Goal: Find specific page/section: Locate a particular part of the current website

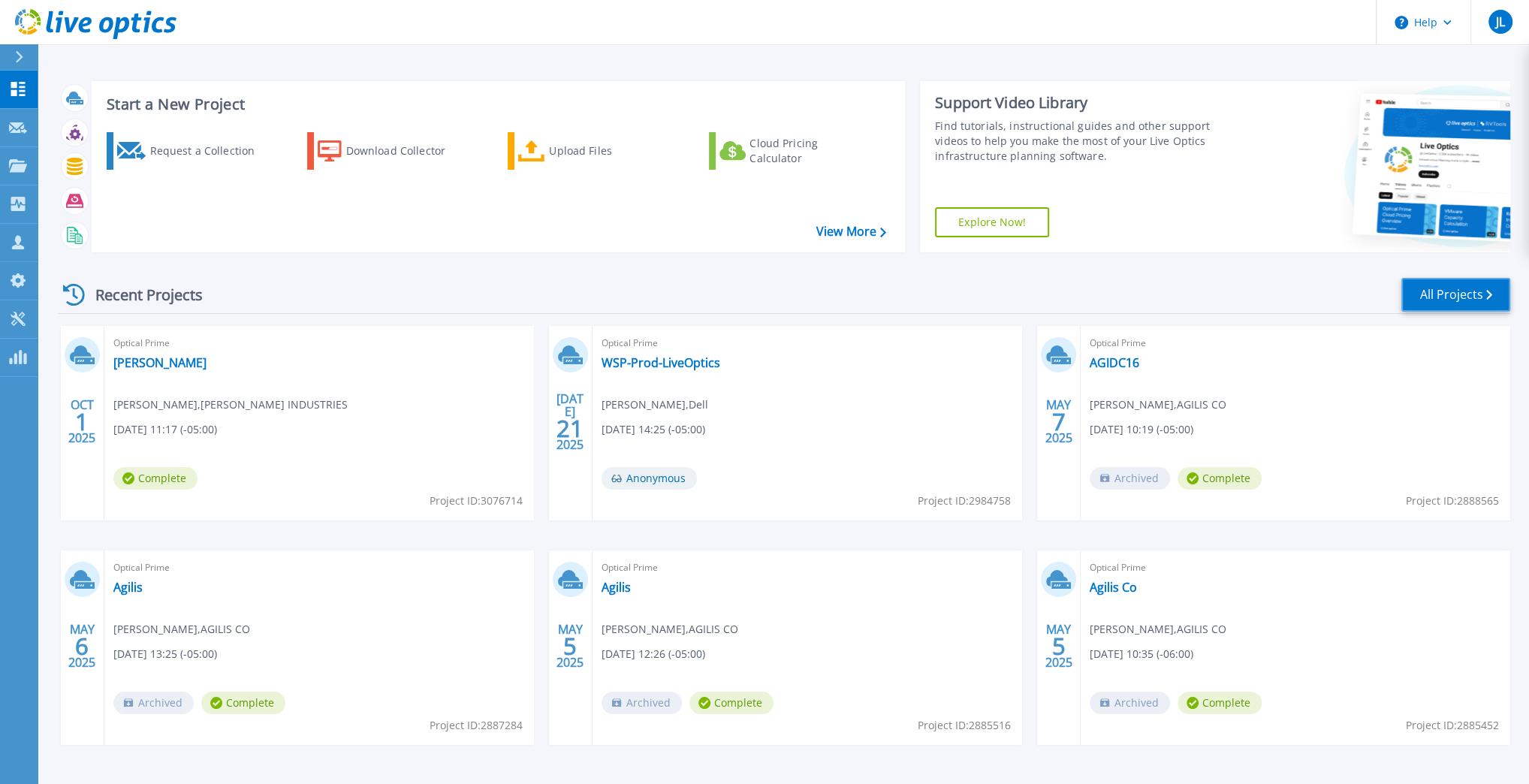
click at [767, 296] on link "All Projects" at bounding box center [1456, 294] width 109 height 34
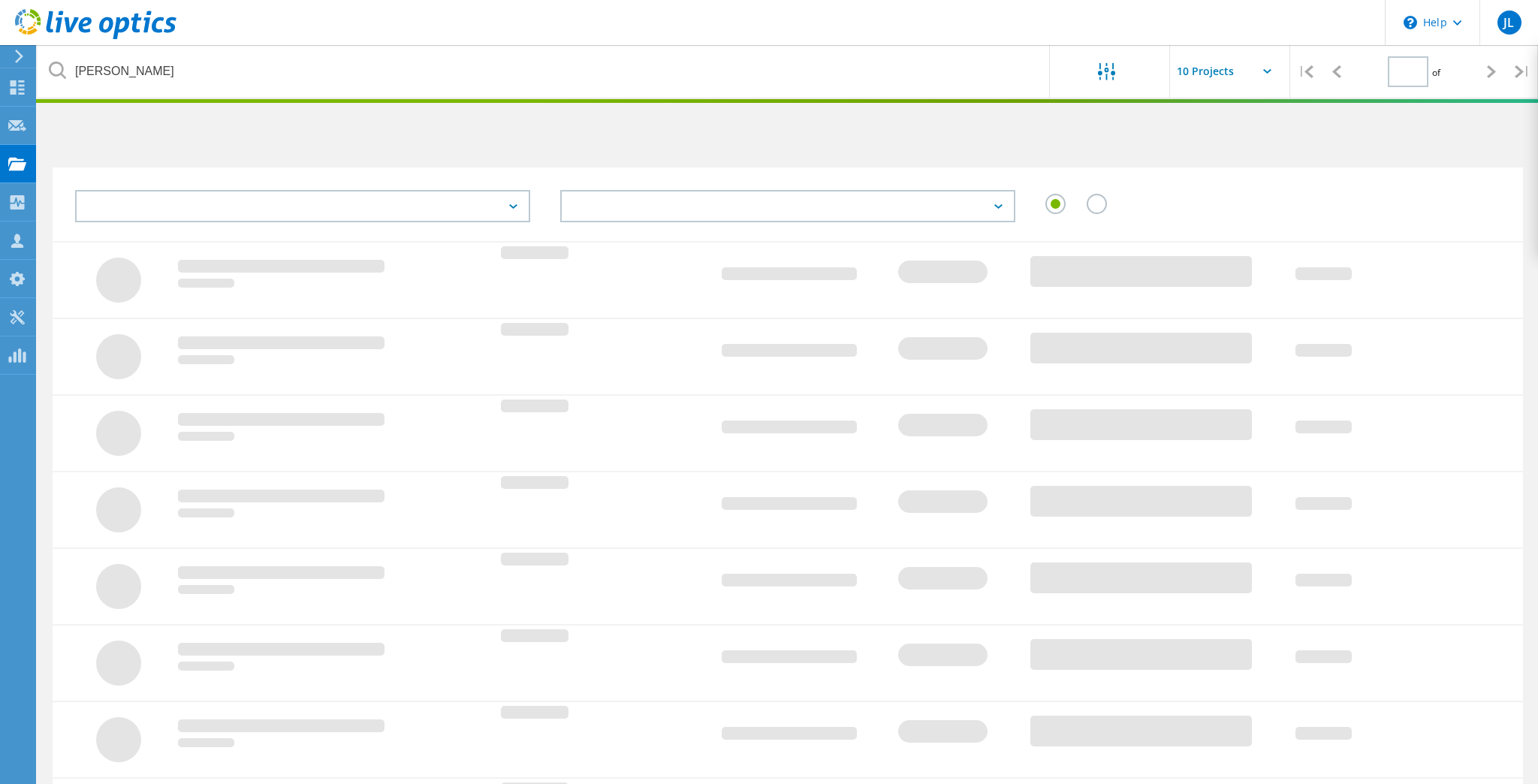
type input "1"
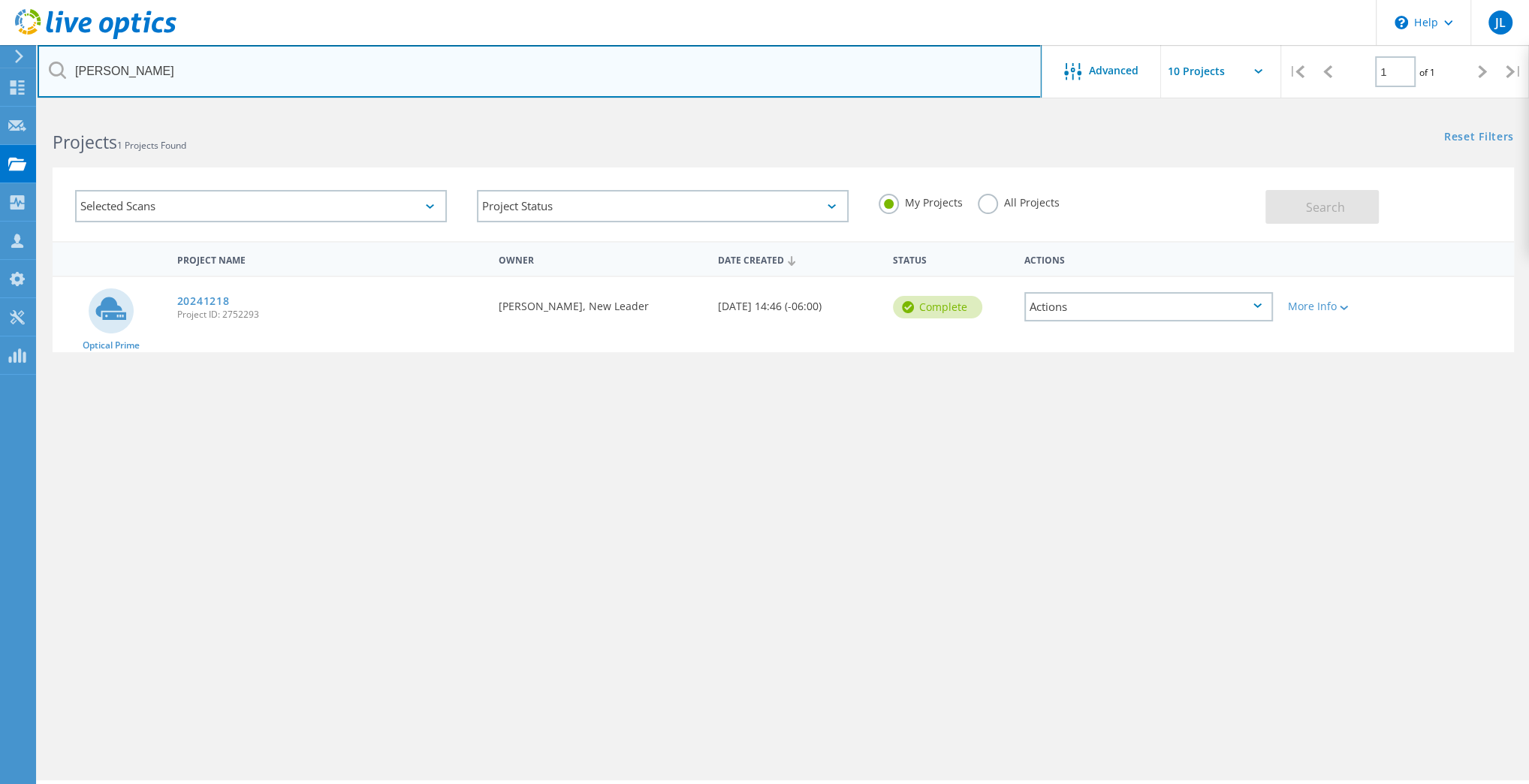
click at [174, 89] on input "bigler" at bounding box center [540, 71] width 1004 height 53
type input "cedar"
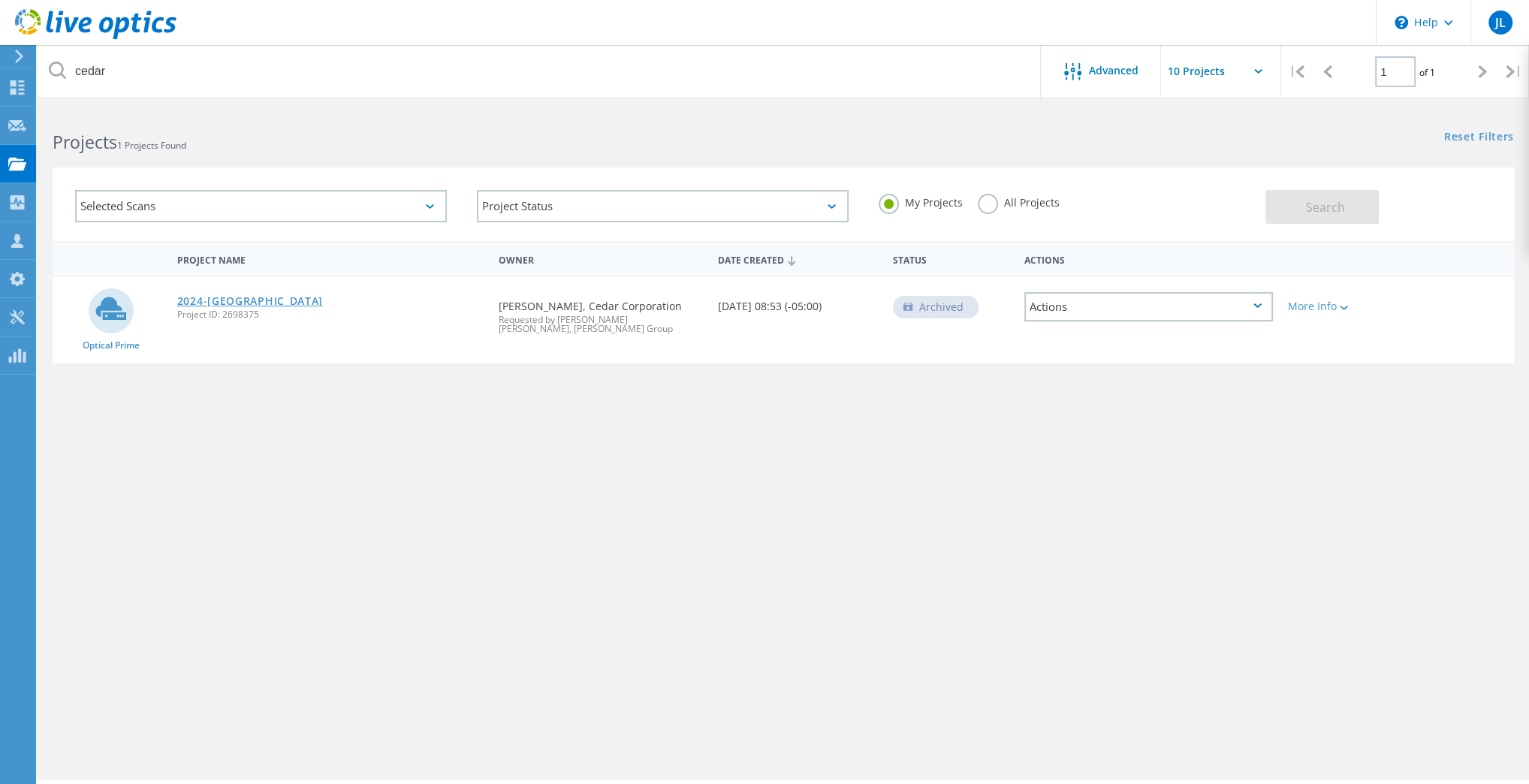
click at [227, 300] on link "2024-[GEOGRAPHIC_DATA]" at bounding box center [250, 300] width 145 height 11
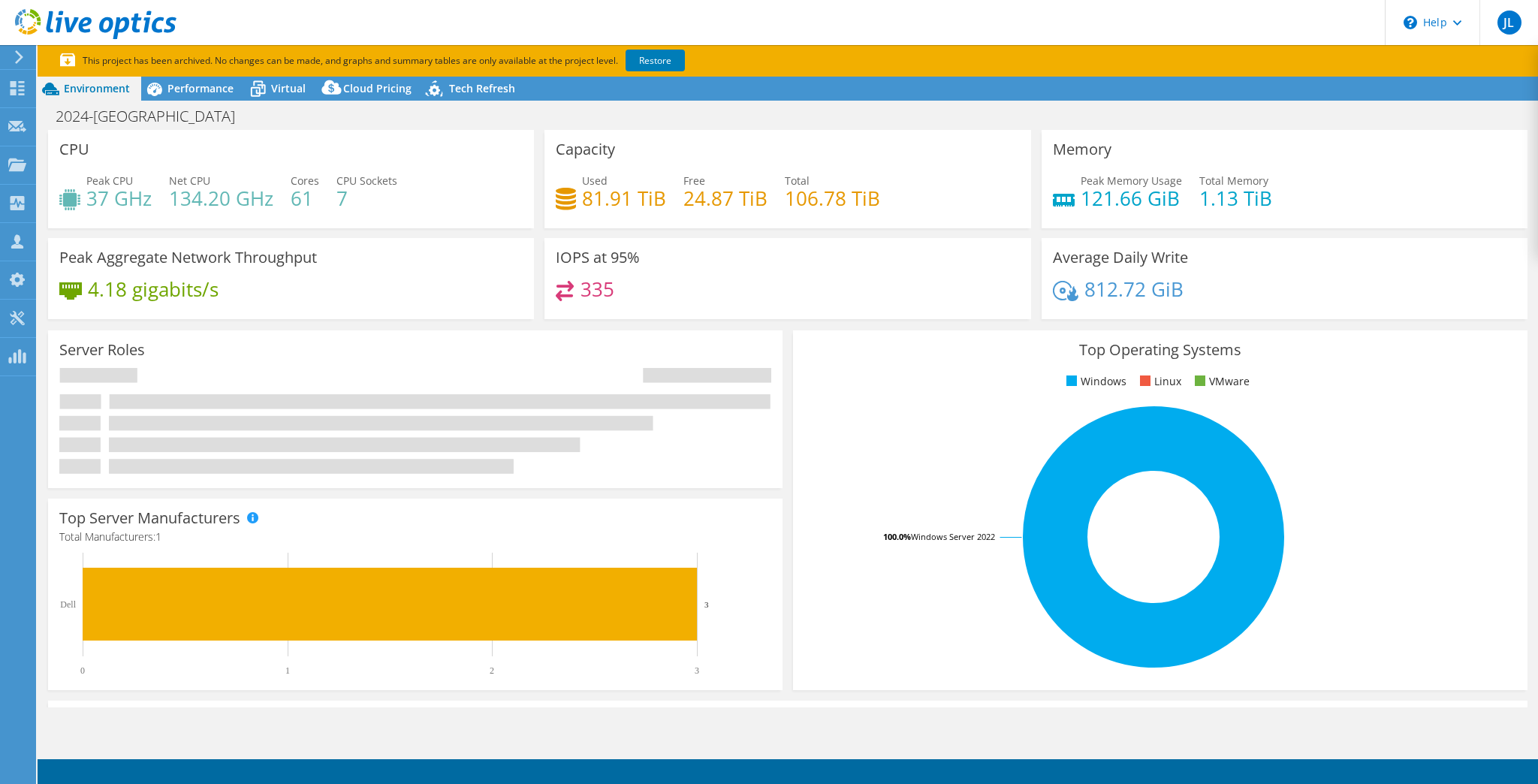
select select "USD"
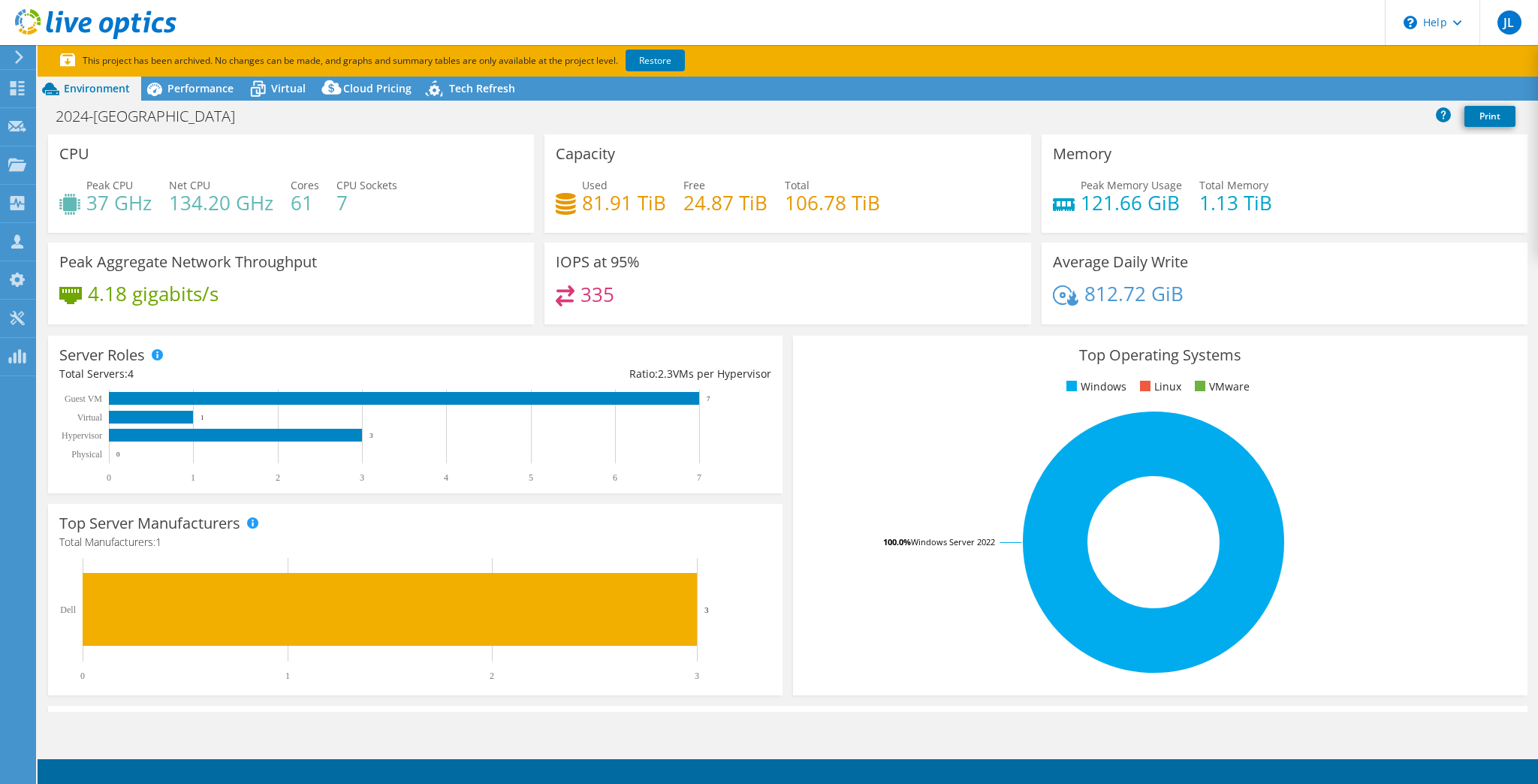
radio input "true"
radio input "false"
click at [223, 85] on span "Performance" at bounding box center [200, 88] width 66 height 14
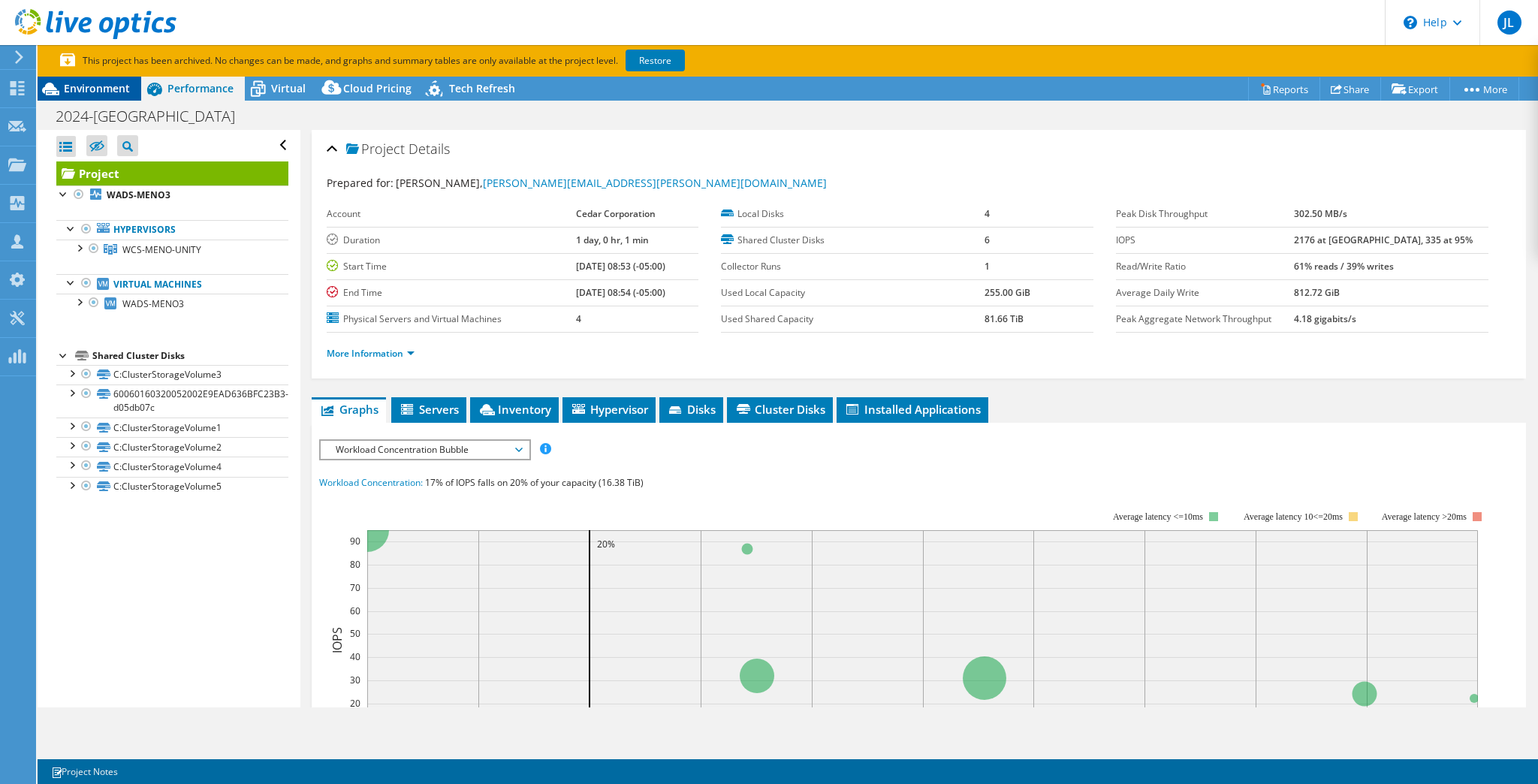
click at [76, 96] on div "Environment" at bounding box center [90, 88] width 103 height 24
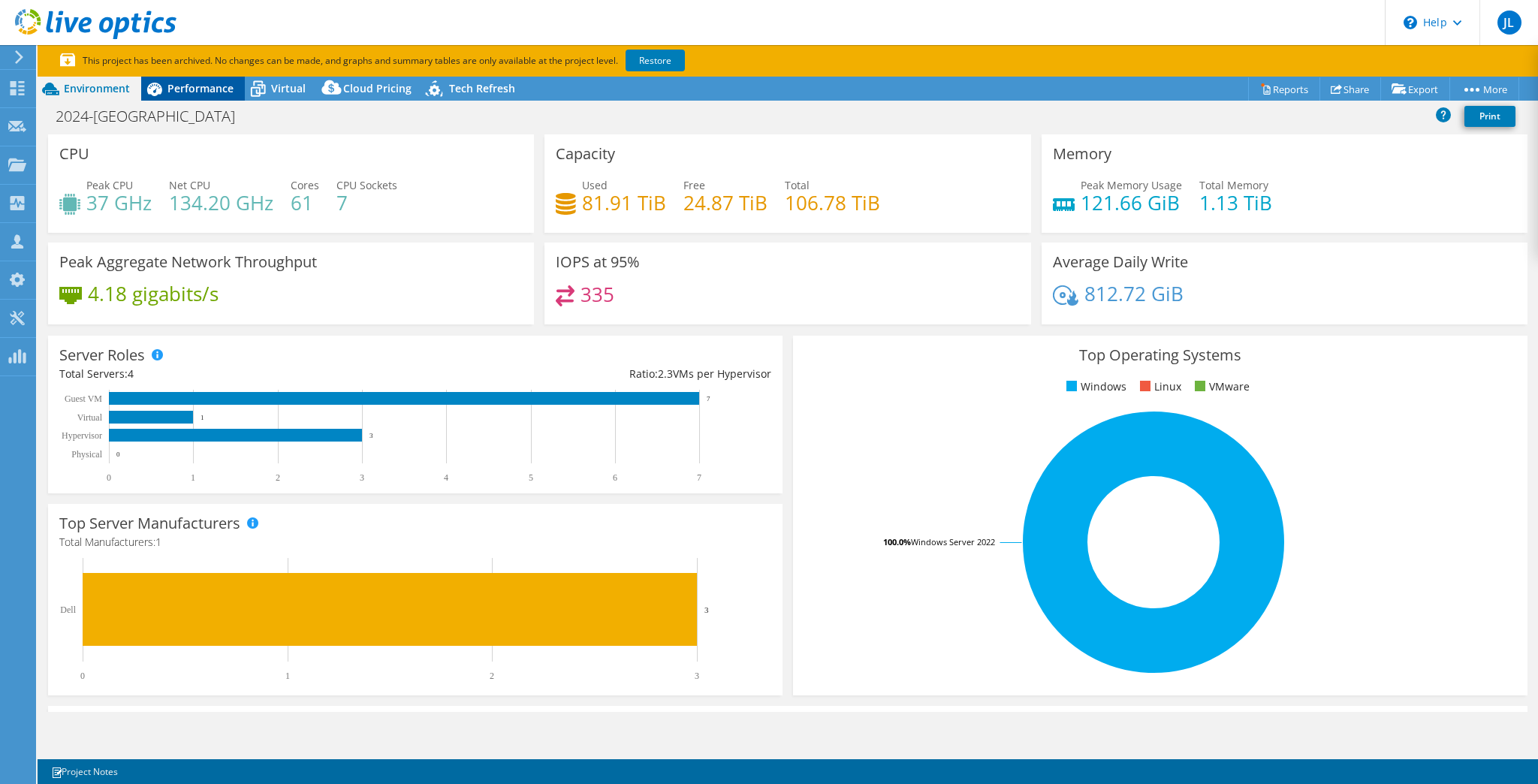
click at [185, 92] on span "Performance" at bounding box center [200, 88] width 66 height 14
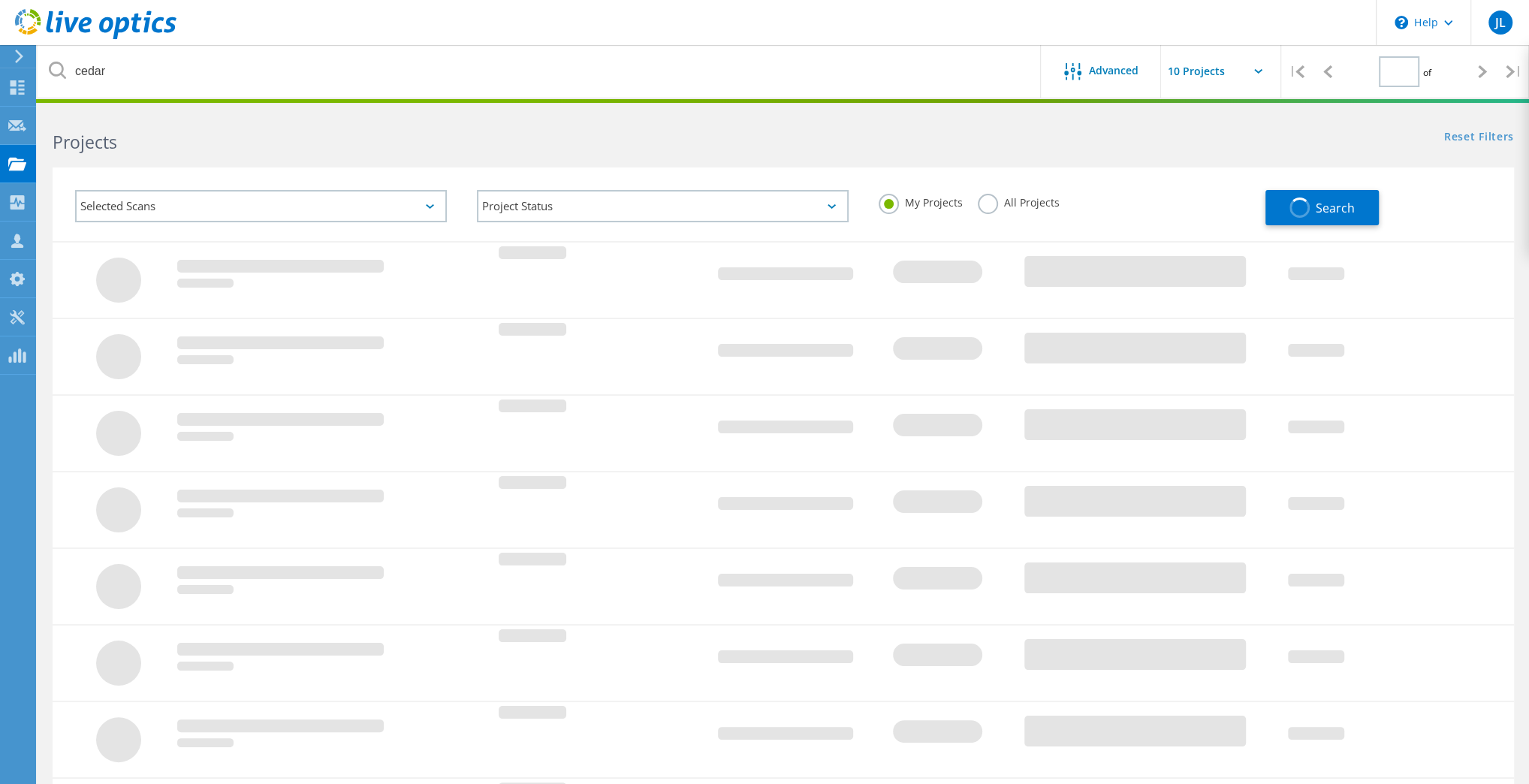
type input "1"
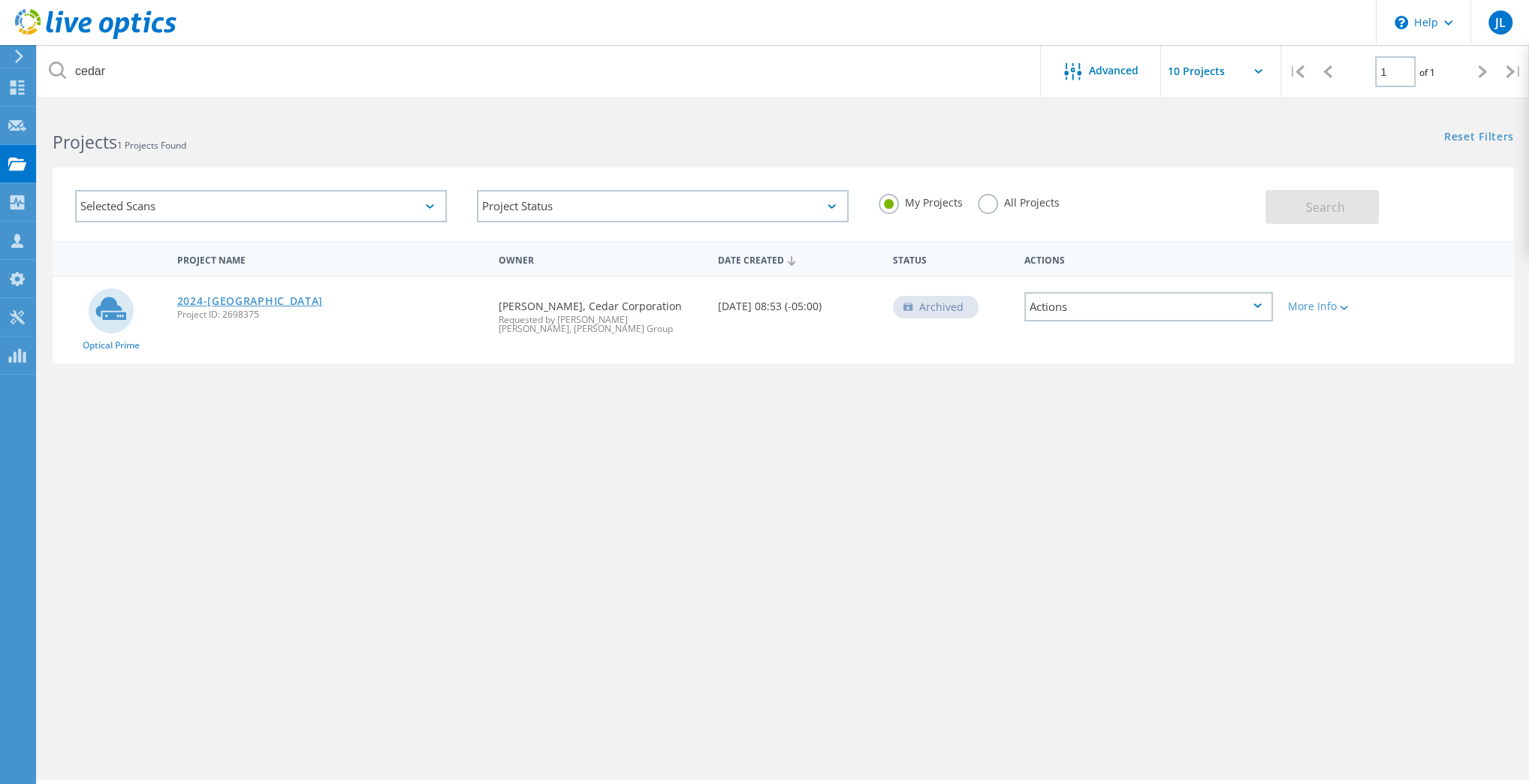
click at [215, 304] on link "2024-CedarCorp" at bounding box center [250, 300] width 145 height 11
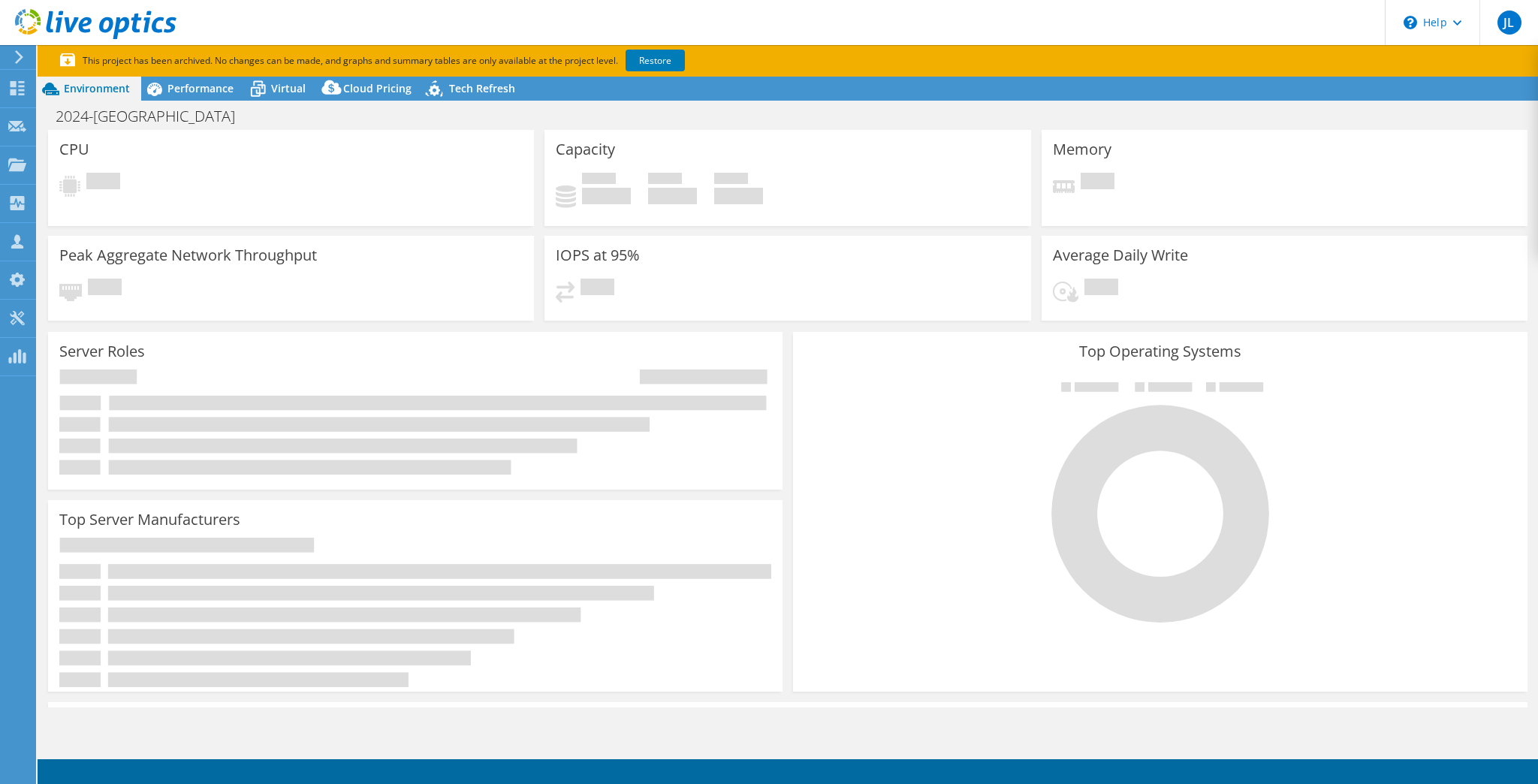
select select "USD"
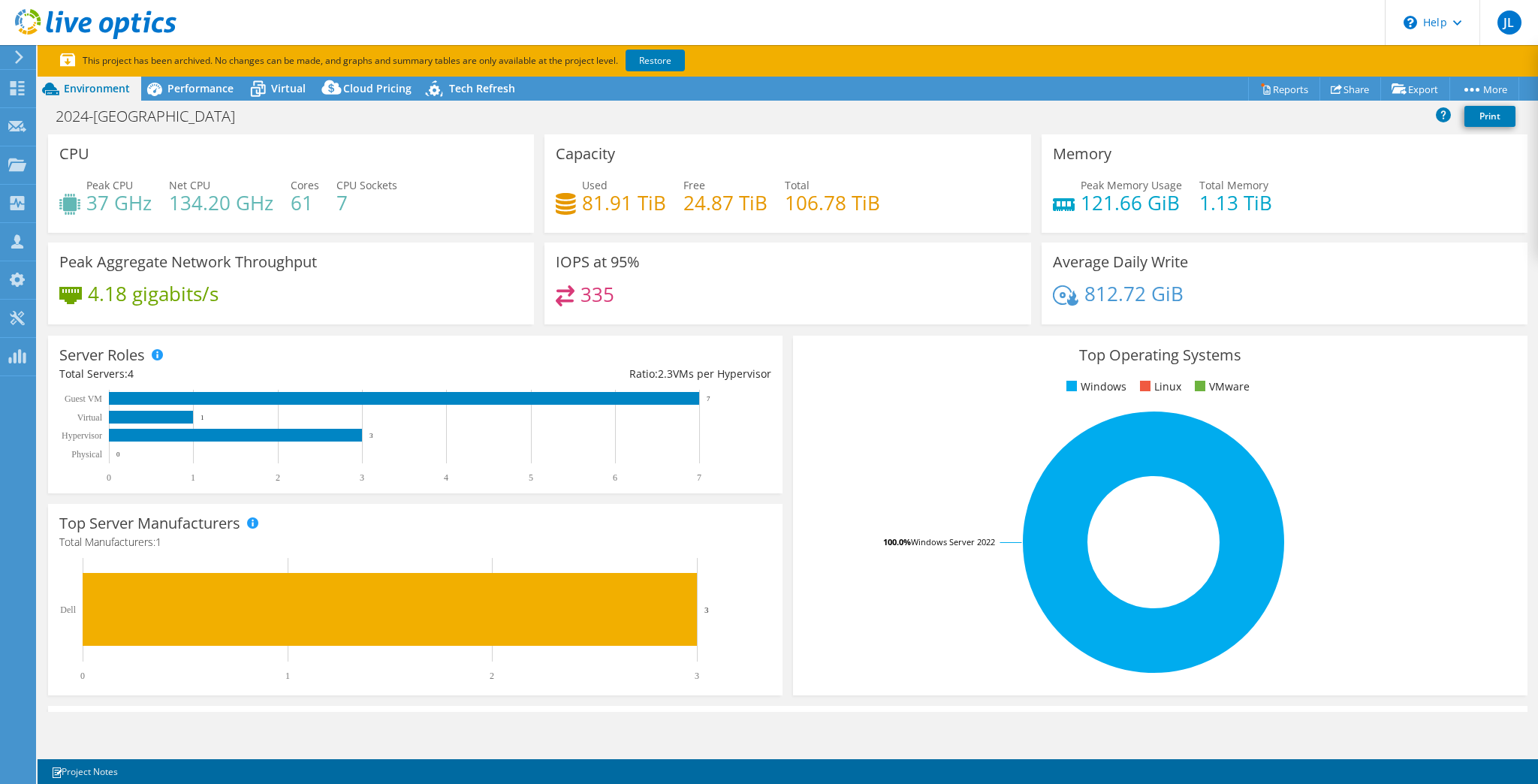
click at [88, 81] on span "Environment" at bounding box center [97, 88] width 66 height 14
click at [67, 22] on use at bounding box center [95, 24] width 162 height 30
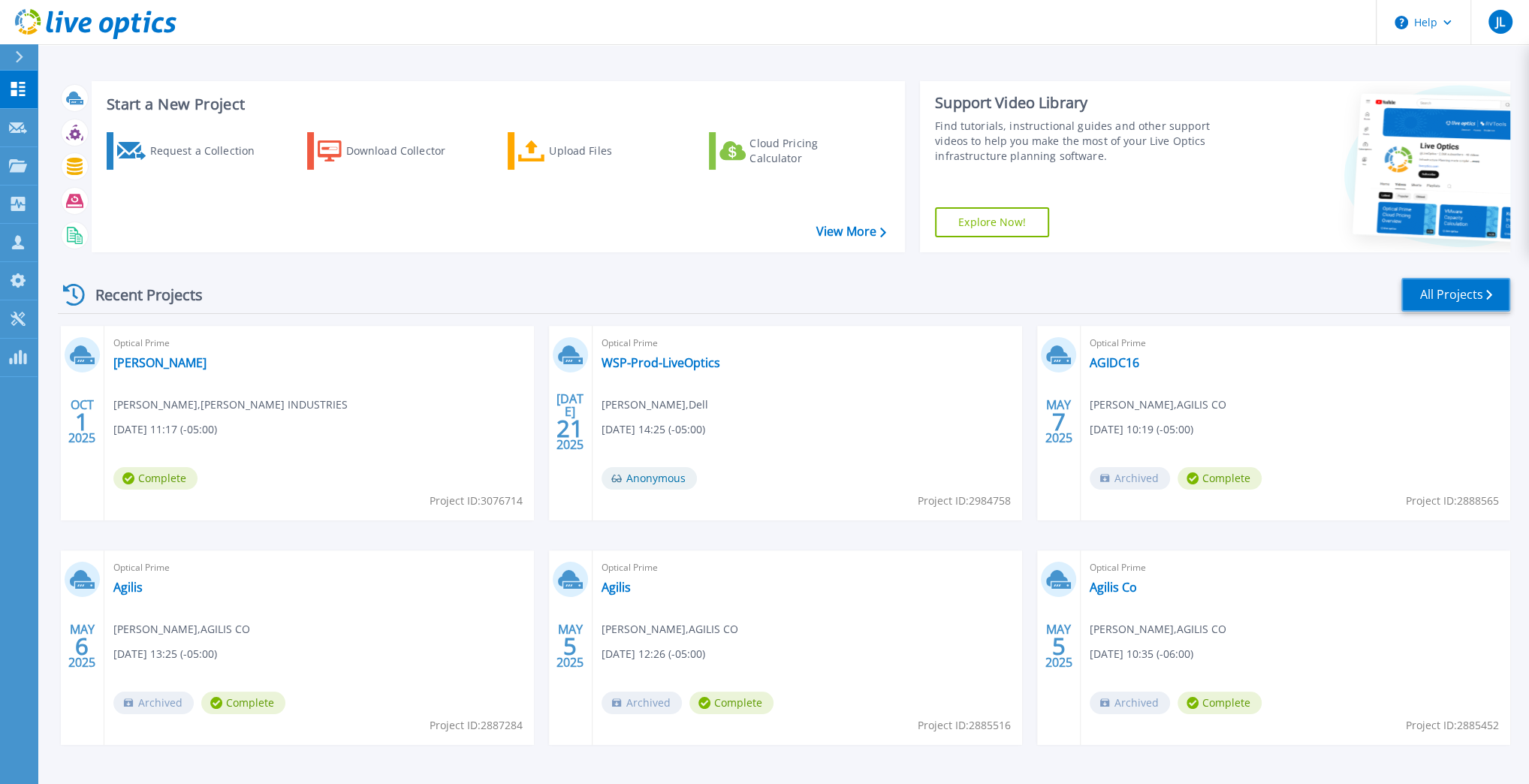
click at [1426, 290] on link "All Projects" at bounding box center [1456, 294] width 109 height 34
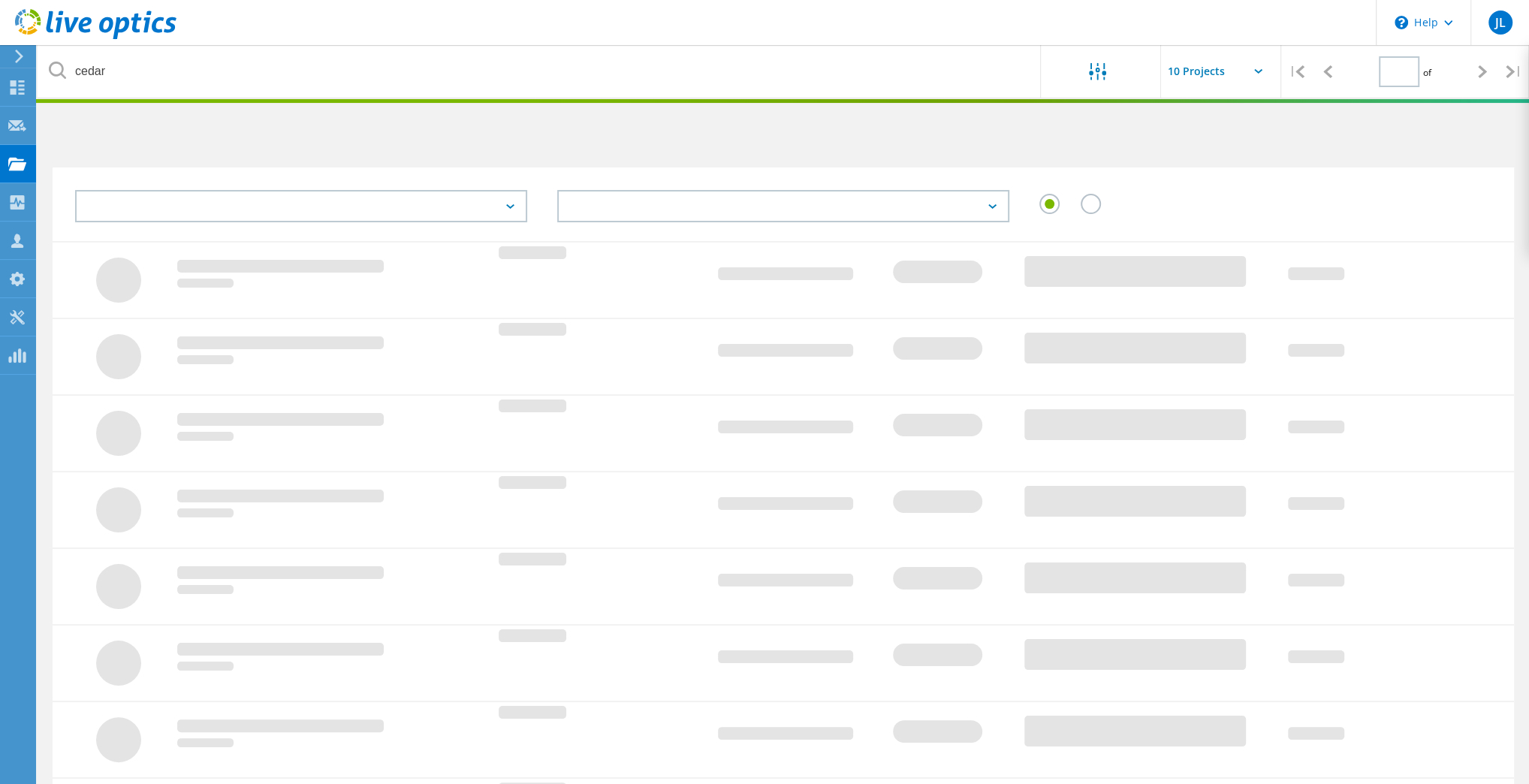
type input "1"
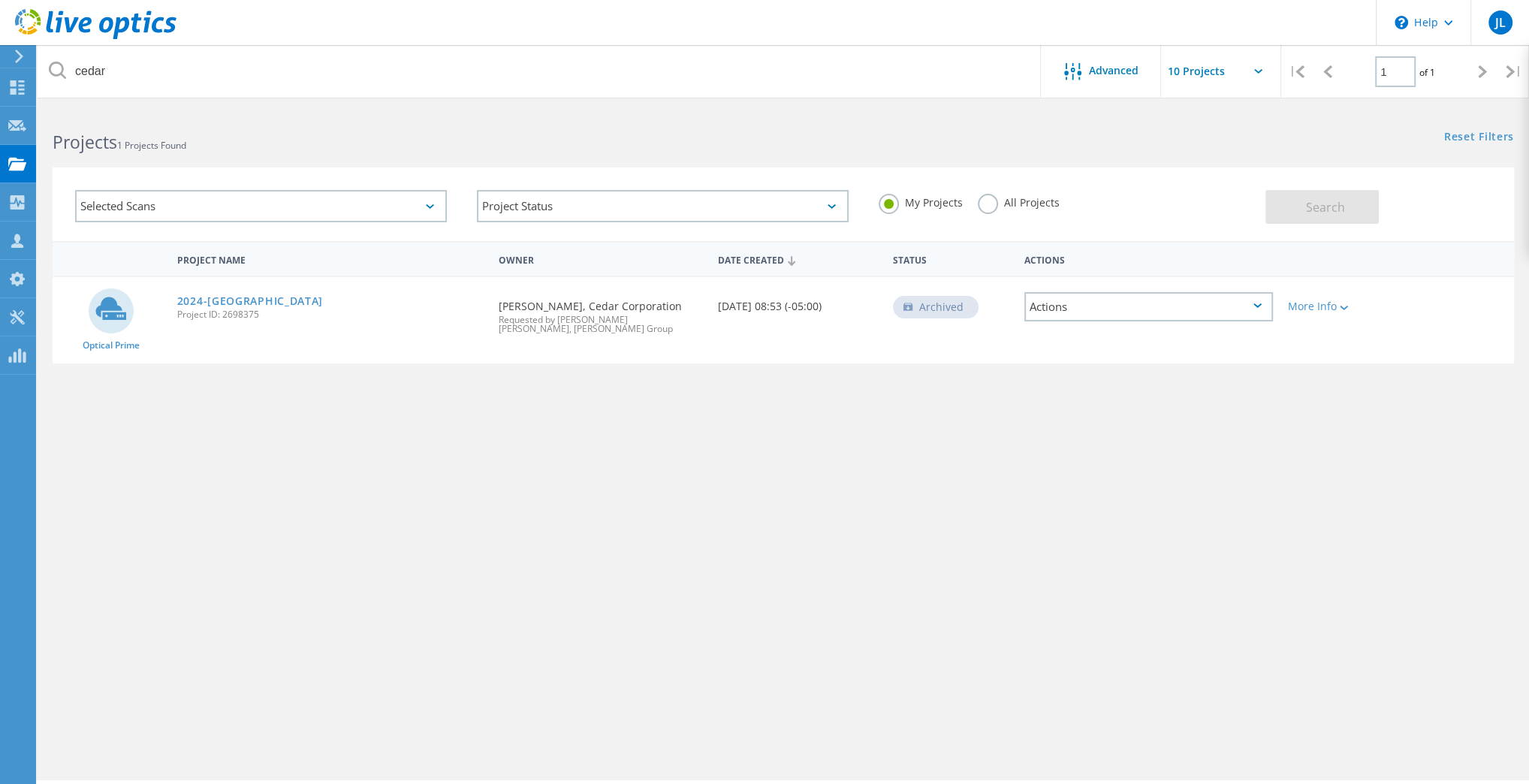
click at [986, 199] on label "All Projects" at bounding box center [1019, 200] width 82 height 14
click at [0, 0] on input "All Projects" at bounding box center [0, 0] width 0 height 0
click at [1364, 214] on button "Search" at bounding box center [1322, 206] width 113 height 34
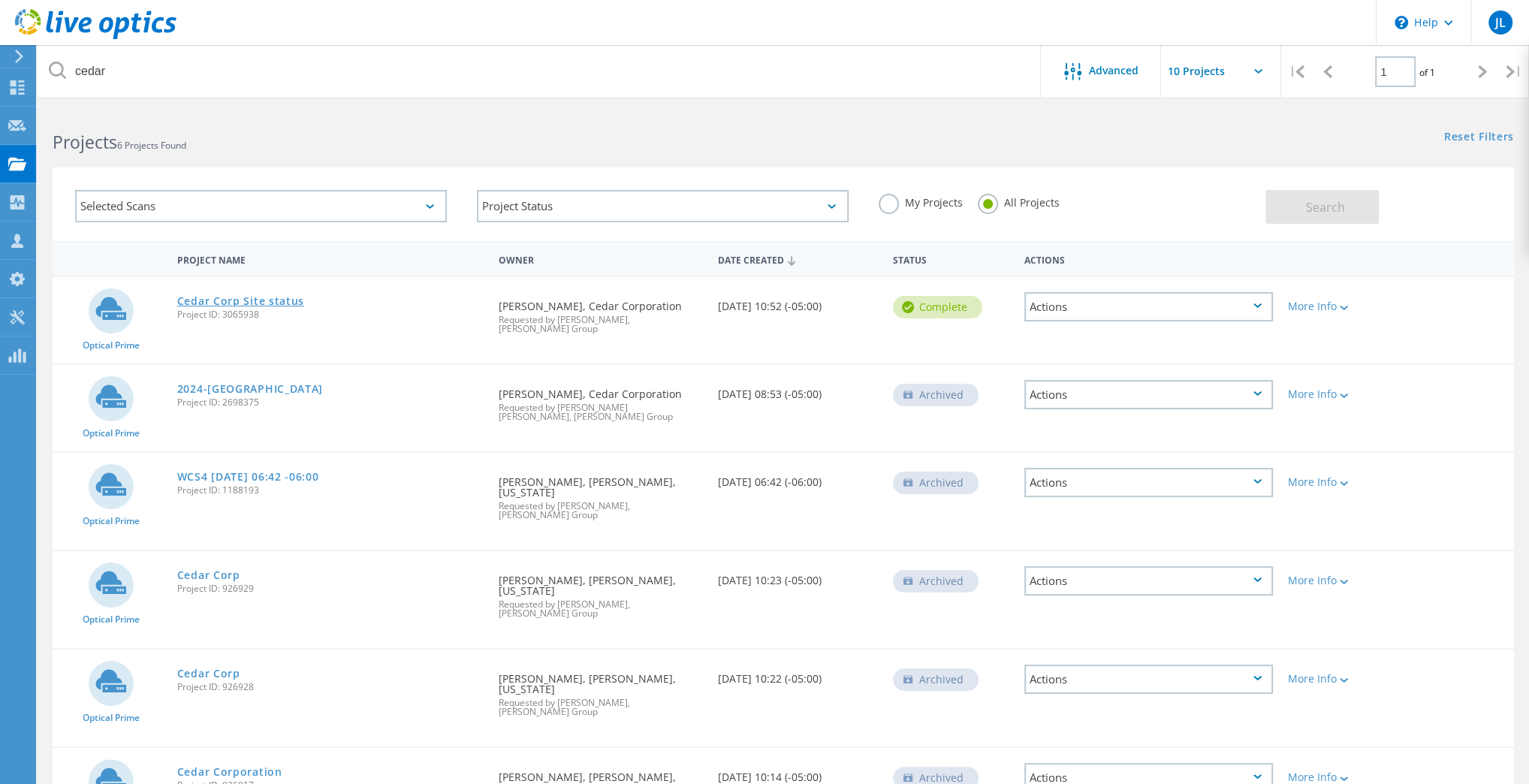
click at [241, 304] on link "Cedar Corp Site status" at bounding box center [241, 300] width 127 height 11
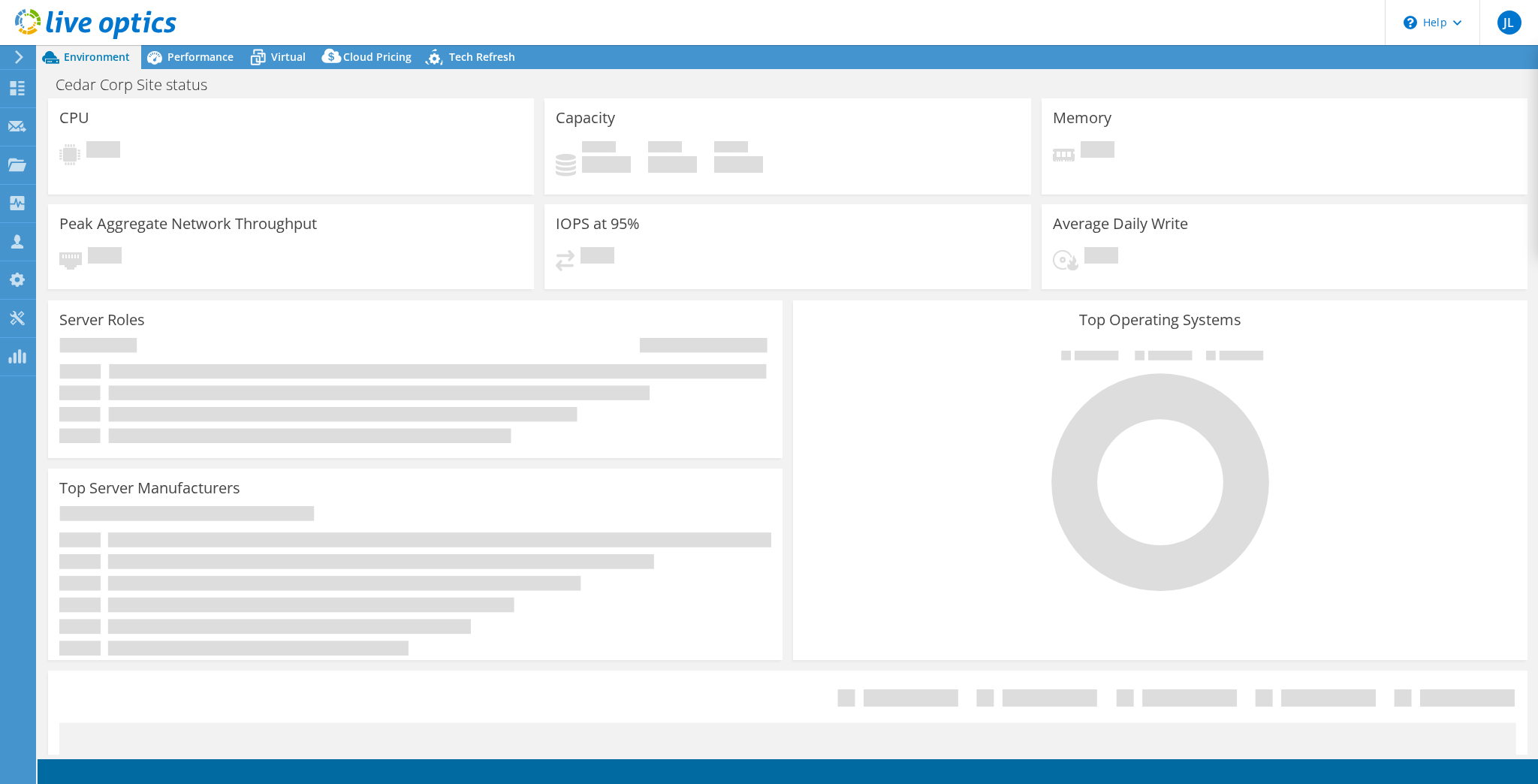
select select "USD"
